Goal: Task Accomplishment & Management: Use online tool/utility

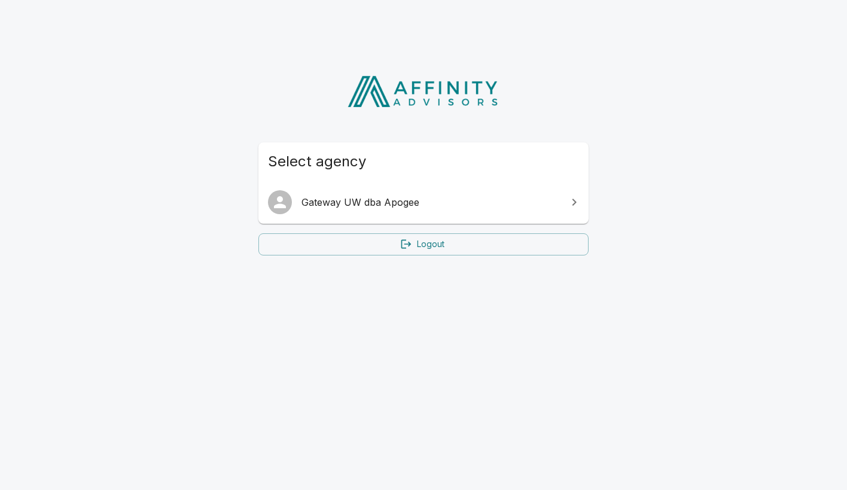
click at [362, 206] on span "Gateway UW dba Apogee" at bounding box center [431, 202] width 258 height 14
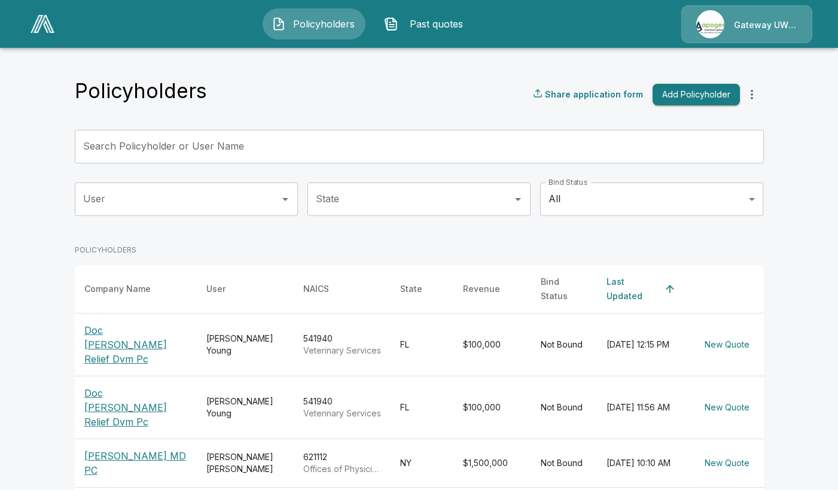
click at [213, 142] on input "Search Policyholder or User Name" at bounding box center [413, 147] width 676 height 34
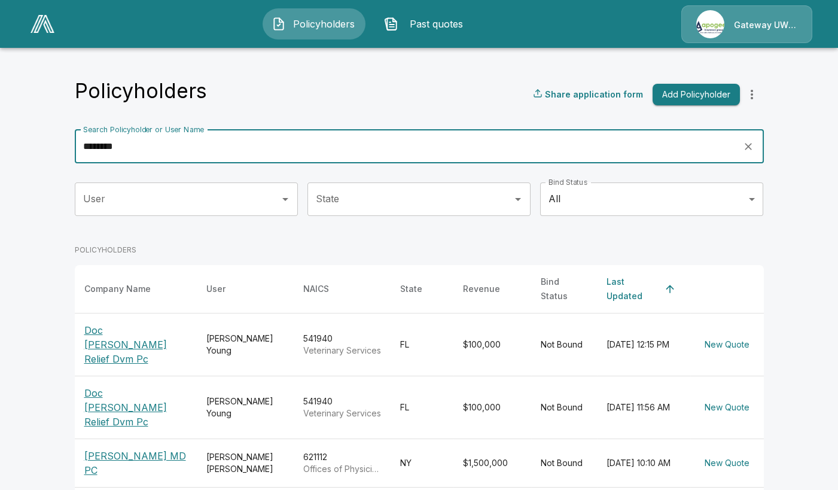
click at [214, 141] on input "*******" at bounding box center [405, 147] width 660 height 34
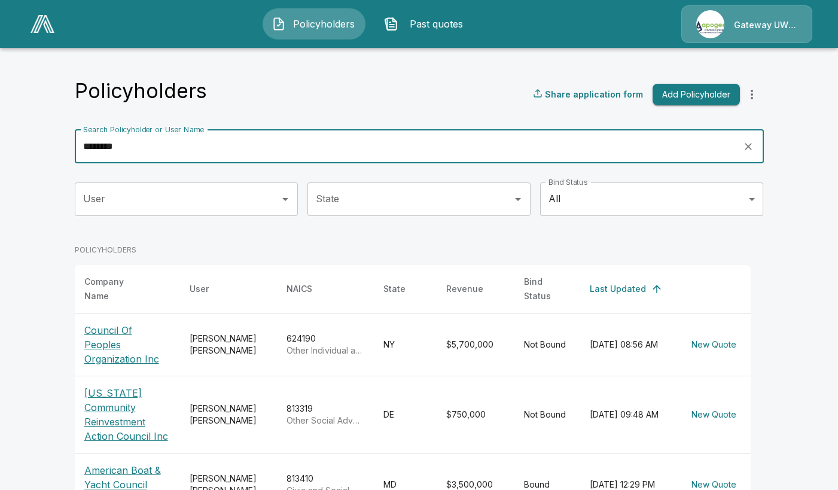
type input "*******"
click at [90, 349] on th "Council Of Peoples Organization Inc" at bounding box center [127, 344] width 105 height 63
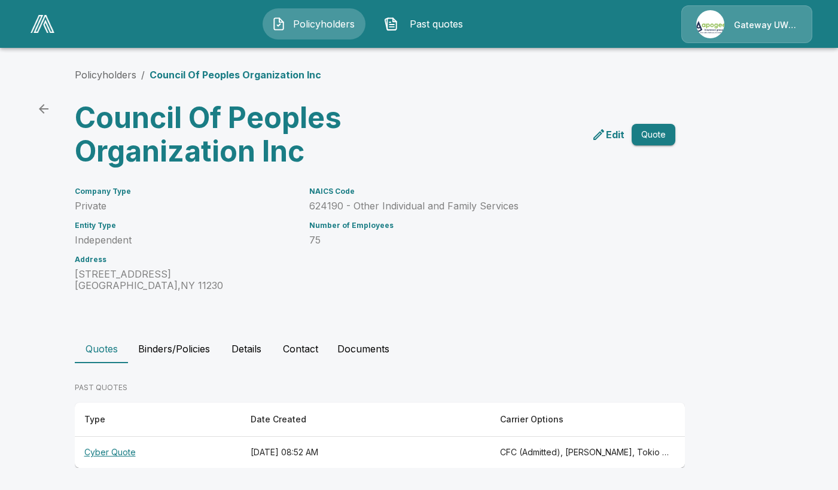
click at [138, 449] on th "Cyber Quote" at bounding box center [158, 453] width 166 height 32
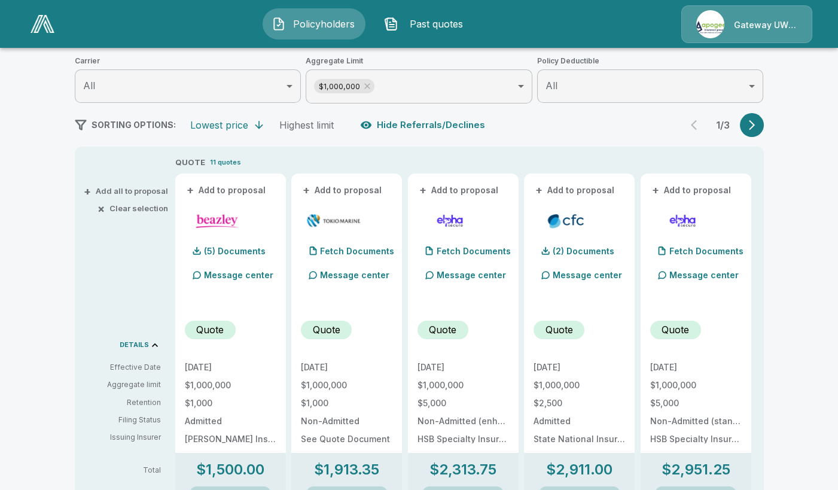
scroll to position [359, 0]
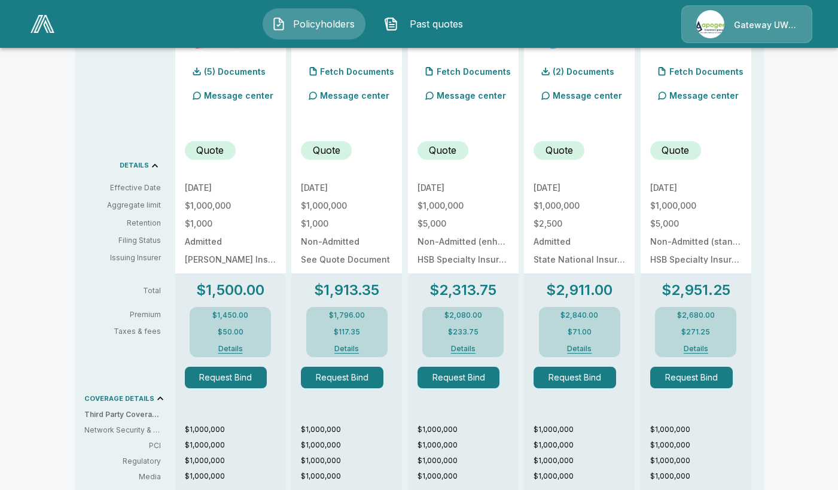
click at [245, 384] on button "Request Bind" at bounding box center [226, 378] width 83 height 22
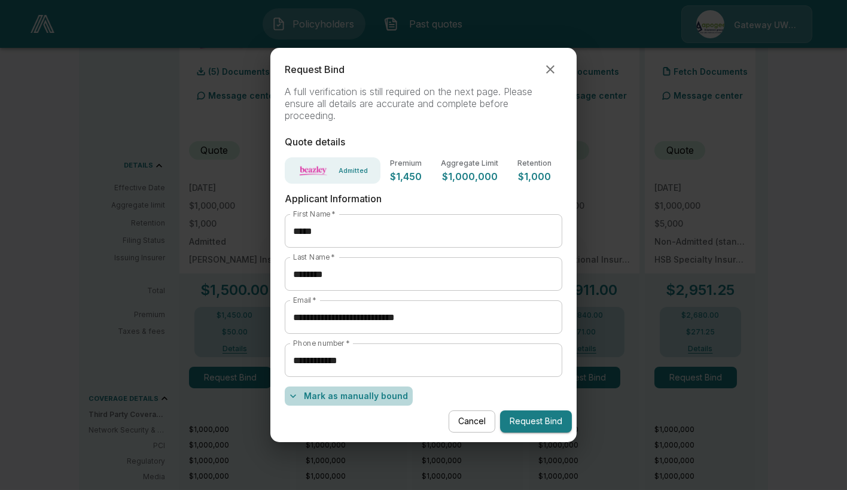
click at [370, 397] on button "Mark as manually bound" at bounding box center [349, 395] width 128 height 19
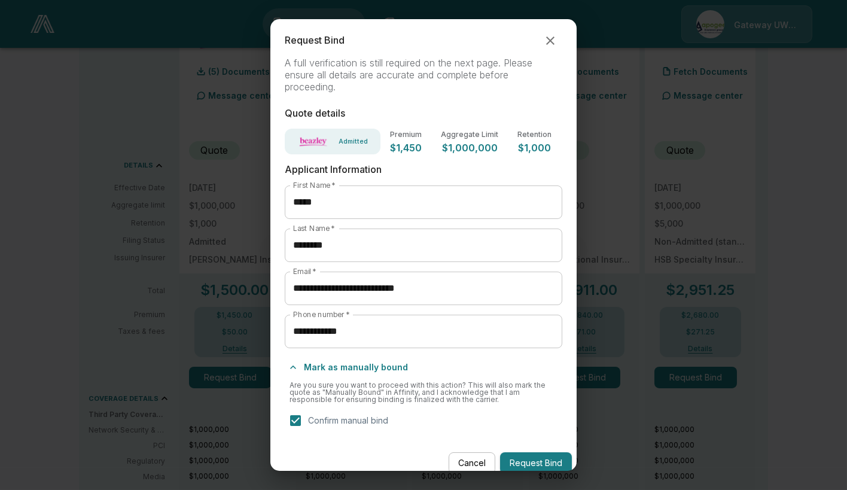
click at [537, 456] on button "Request Bind" at bounding box center [536, 463] width 72 height 22
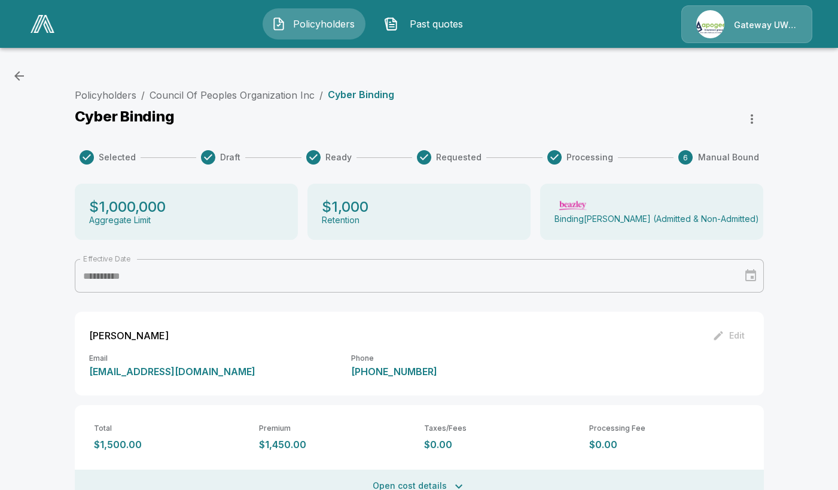
click at [13, 77] on icon "button" at bounding box center [19, 76] width 14 height 14
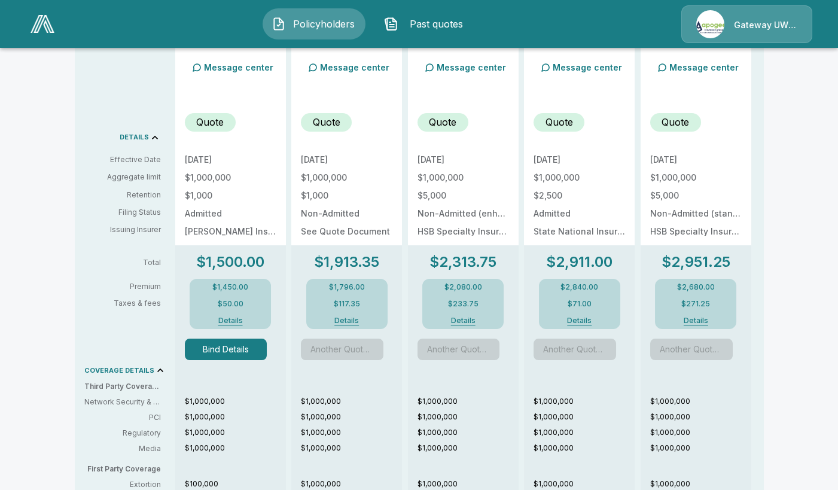
scroll to position [538, 0]
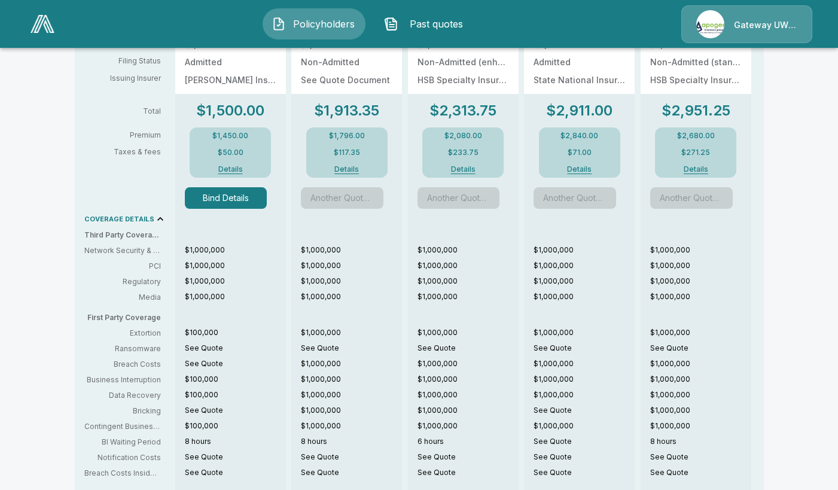
click at [229, 208] on div "$1,500.00 $1,450.00 $50.00 Details Bind Details $1,000,000 $1,000,000 $1,000,00…" at bounding box center [230, 339] width 111 height 491
click at [231, 205] on button "Bind Details" at bounding box center [226, 198] width 83 height 22
